Goal: Task Accomplishment & Management: Manage account settings

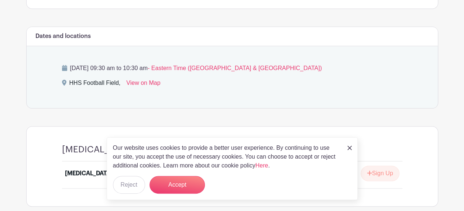
scroll to position [314, 0]
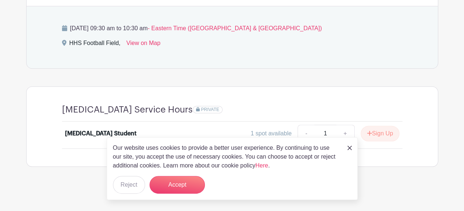
click at [349, 148] on img at bounding box center [349, 148] width 4 height 4
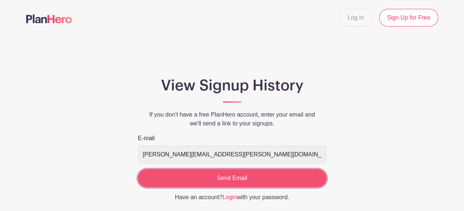
click at [224, 178] on input "Send Email" at bounding box center [232, 178] width 188 height 18
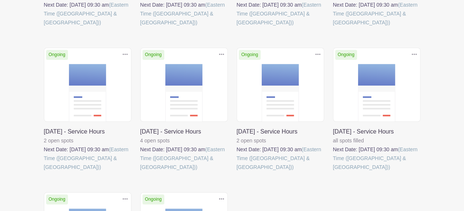
scroll to position [288, 0]
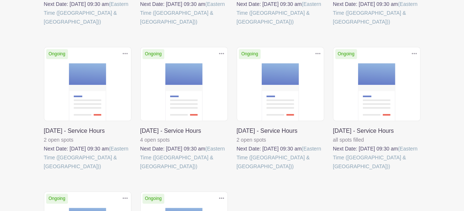
click at [333, 171] on link at bounding box center [333, 171] width 0 height 0
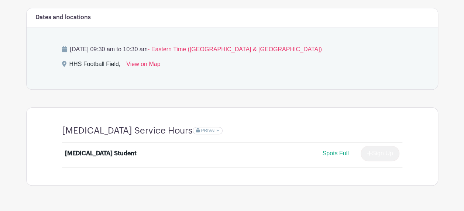
scroll to position [312, 0]
